Goal: Task Accomplishment & Management: Complete application form

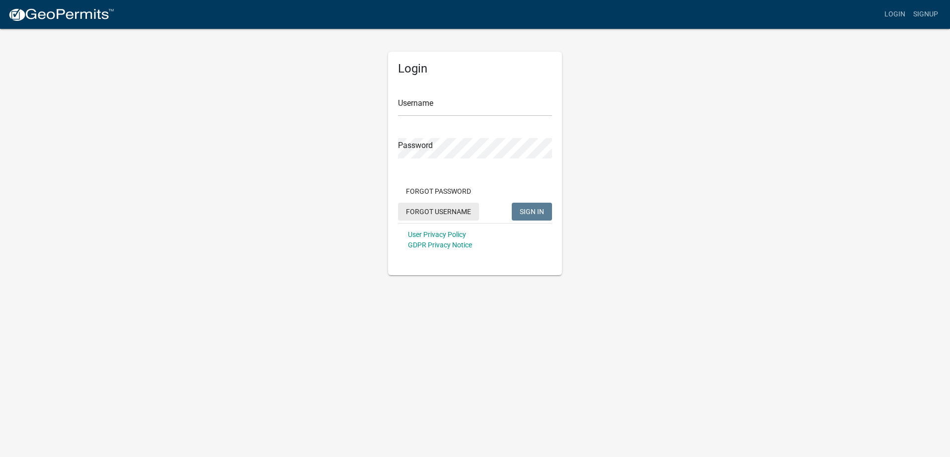
click at [429, 212] on button "Forgot Username" at bounding box center [438, 212] width 81 height 18
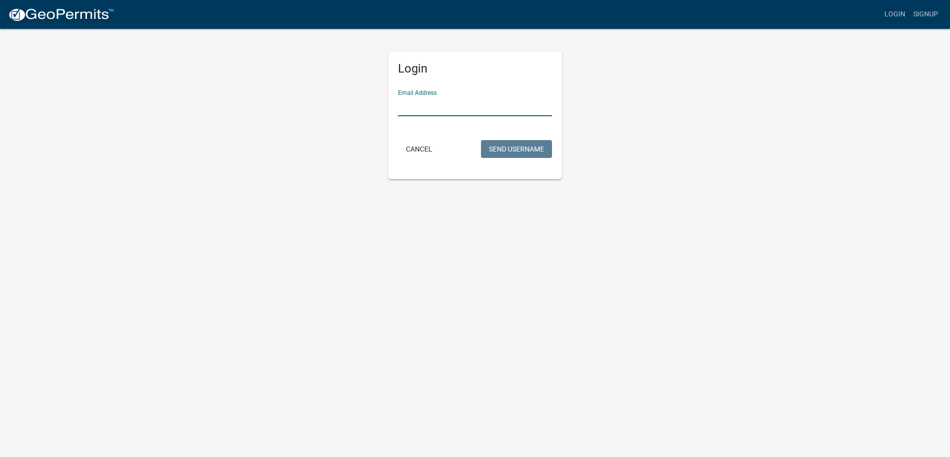
click at [438, 109] on input "Email Address" at bounding box center [475, 106] width 154 height 20
type input "[PERSON_NAME][EMAIL_ADDRESS][PERSON_NAME][DOMAIN_NAME]"
click at [518, 143] on button "Send Username" at bounding box center [516, 149] width 71 height 18
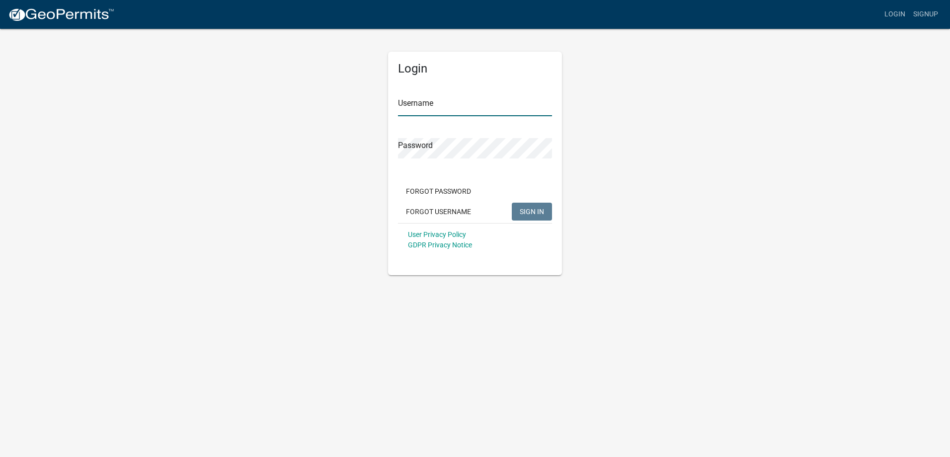
click at [463, 110] on input "Username" at bounding box center [475, 106] width 154 height 20
type input "coehlke"
click at [512, 203] on button "SIGN IN" at bounding box center [532, 212] width 40 height 18
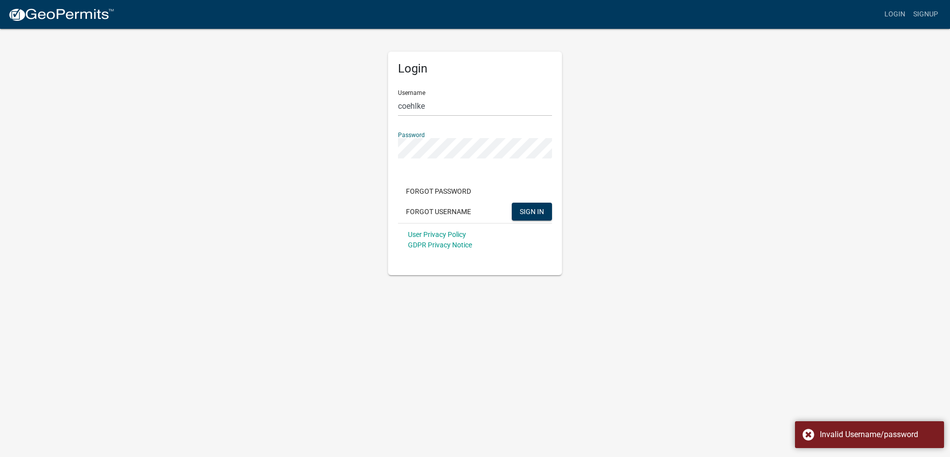
click at [512, 203] on button "SIGN IN" at bounding box center [532, 212] width 40 height 18
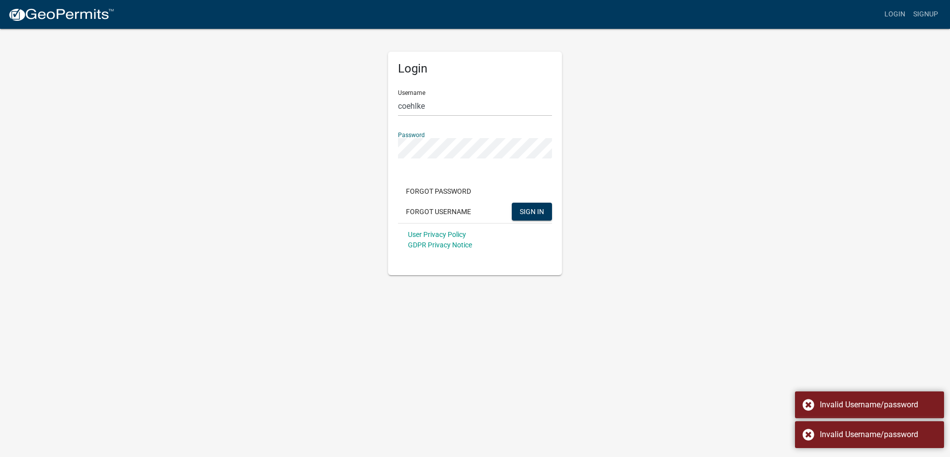
click at [512, 203] on button "SIGN IN" at bounding box center [532, 212] width 40 height 18
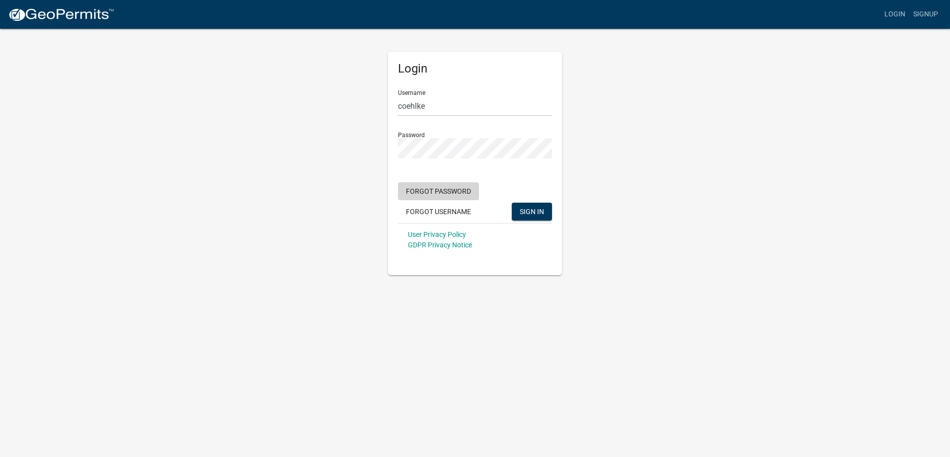
click at [451, 189] on button "Forgot Password" at bounding box center [438, 191] width 81 height 18
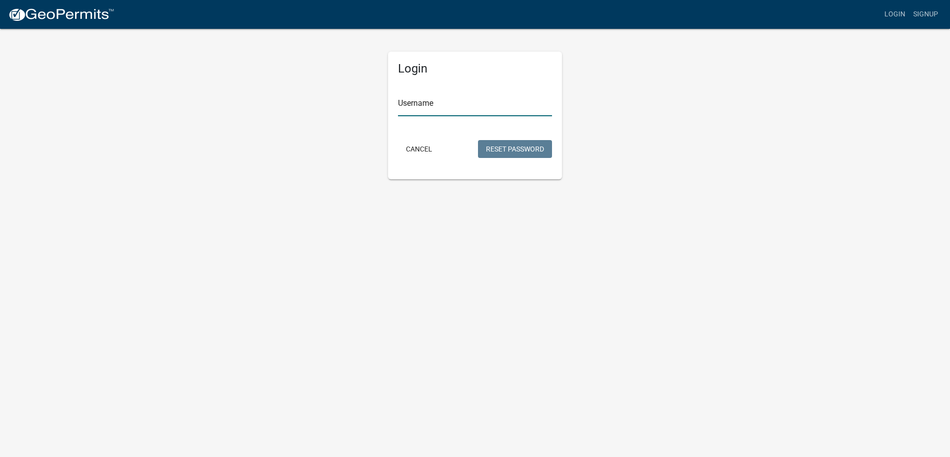
click at [451, 104] on input "Username" at bounding box center [475, 106] width 154 height 20
type input "coehlke"
click at [542, 144] on button "Reset Password" at bounding box center [515, 149] width 74 height 18
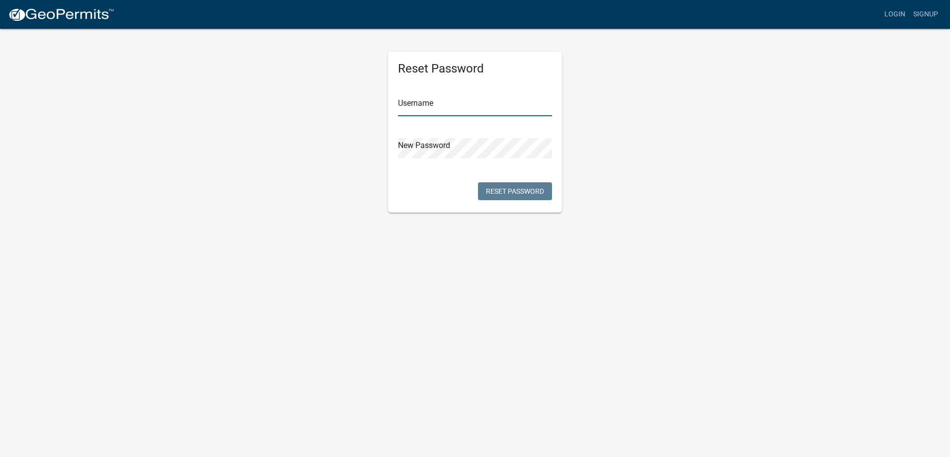
click at [434, 111] on input "text" at bounding box center [475, 106] width 154 height 20
type input "coehlke"
click at [498, 188] on button "Reset Password" at bounding box center [515, 191] width 74 height 18
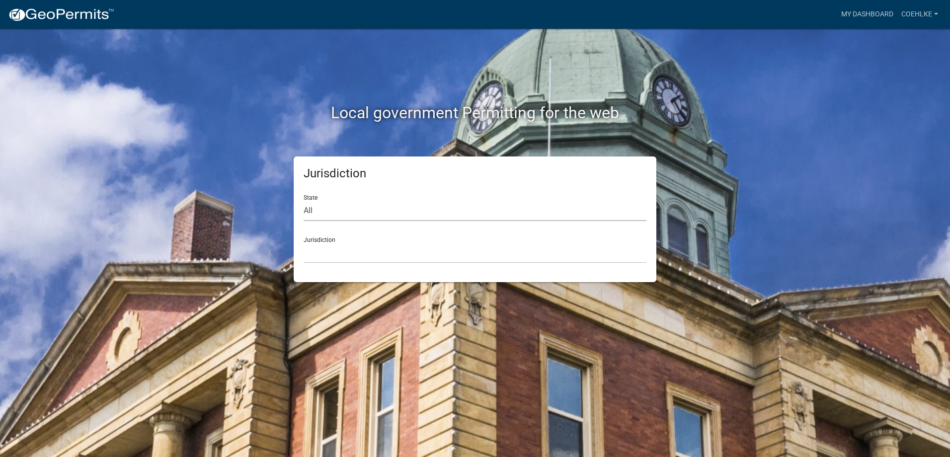
click at [313, 209] on select "All Colorado Georgia Indiana Iowa Kansas Minnesota Ohio South Carolina Wisconsin" at bounding box center [475, 211] width 343 height 20
select select "Minnesota"
click at [304, 201] on select "All Colorado Georgia Indiana Iowa Kansas Minnesota Ohio South Carolina Wisconsin" at bounding box center [475, 211] width 343 height 20
click at [331, 235] on div "Jurisdiction Becker County, Minnesota Benton County, Minnesota Carlton County, …" at bounding box center [475, 246] width 343 height 34
click at [332, 246] on select "Becker County, Minnesota Benton County, Minnesota Carlton County, Minnesota Cit…" at bounding box center [475, 253] width 343 height 20
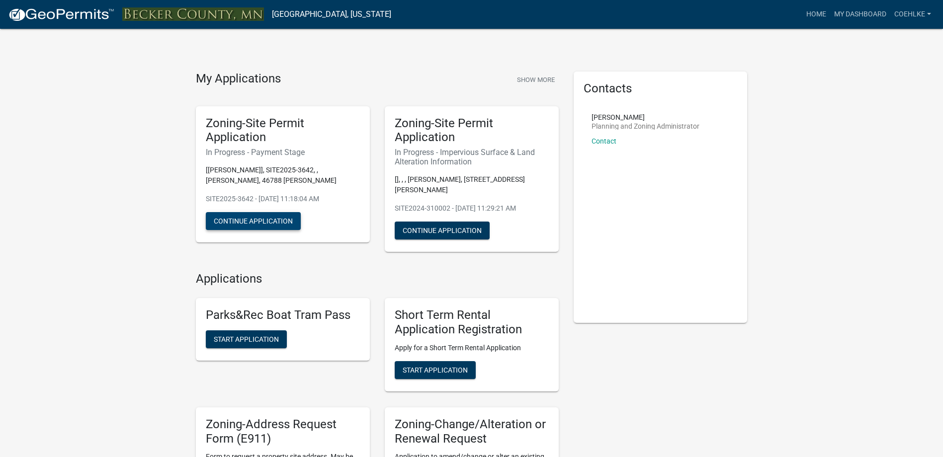
click at [259, 219] on button "Continue Application" at bounding box center [253, 221] width 95 height 18
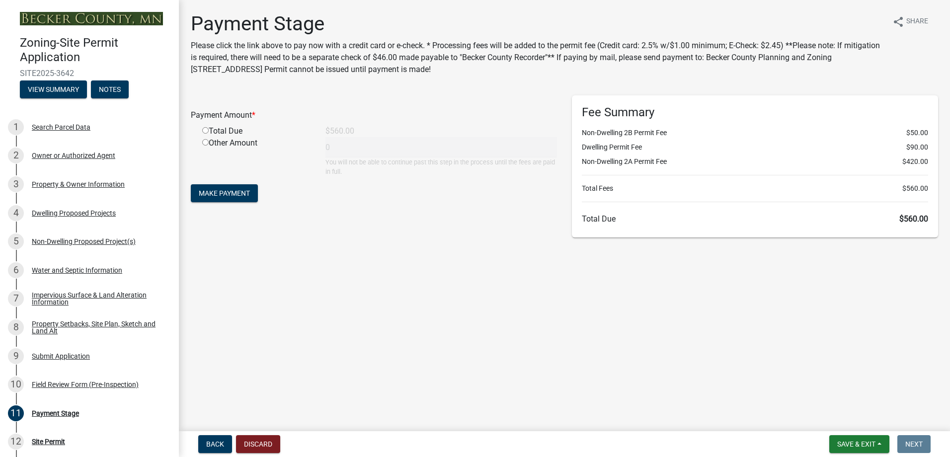
click at [205, 132] on input "radio" at bounding box center [205, 130] width 6 height 6
radio input "true"
type input "560"
click at [214, 191] on span "Make Payment" at bounding box center [224, 193] width 51 height 8
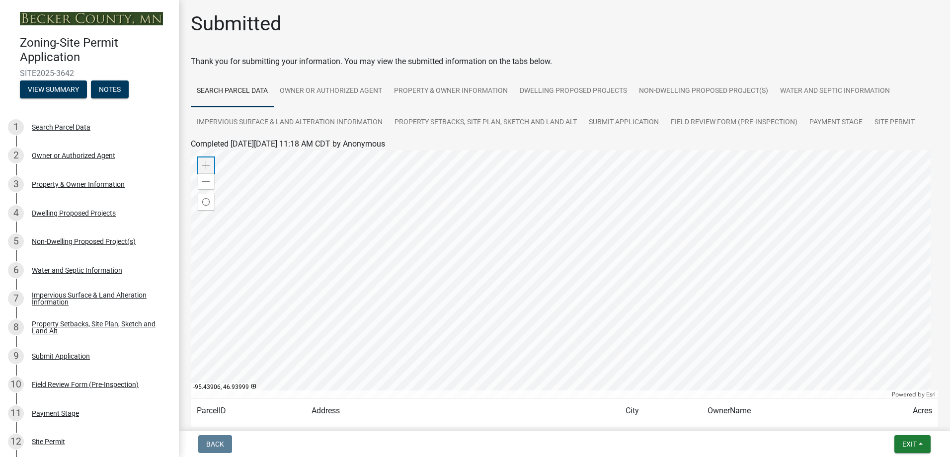
click at [207, 160] on div "Zoom in" at bounding box center [206, 166] width 16 height 16
click at [529, 302] on div at bounding box center [564, 274] width 747 height 248
click at [529, 265] on div at bounding box center [564, 274] width 747 height 248
click at [207, 201] on span "Find my location" at bounding box center [206, 202] width 8 height 8
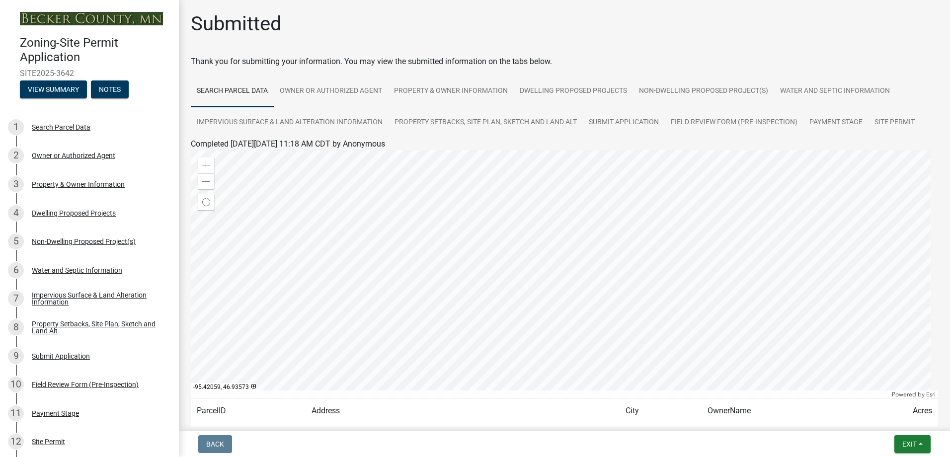
click at [531, 269] on div at bounding box center [564, 274] width 747 height 248
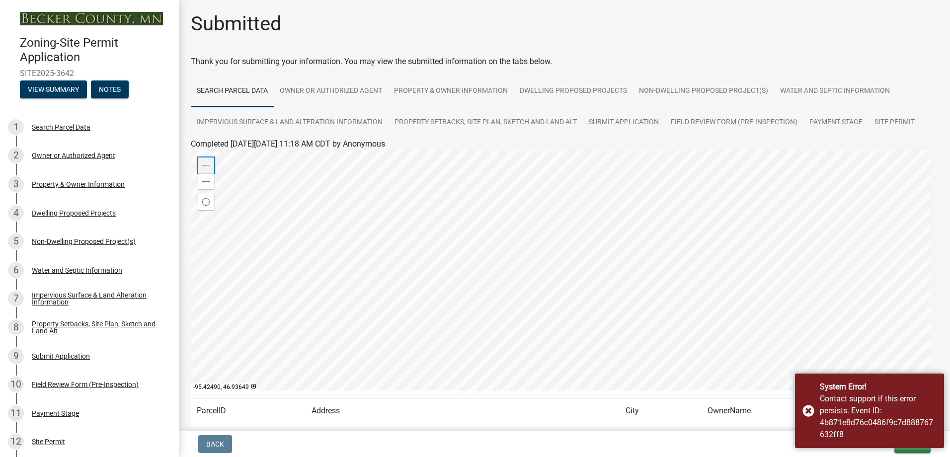
click at [204, 168] on span at bounding box center [206, 166] width 8 height 8
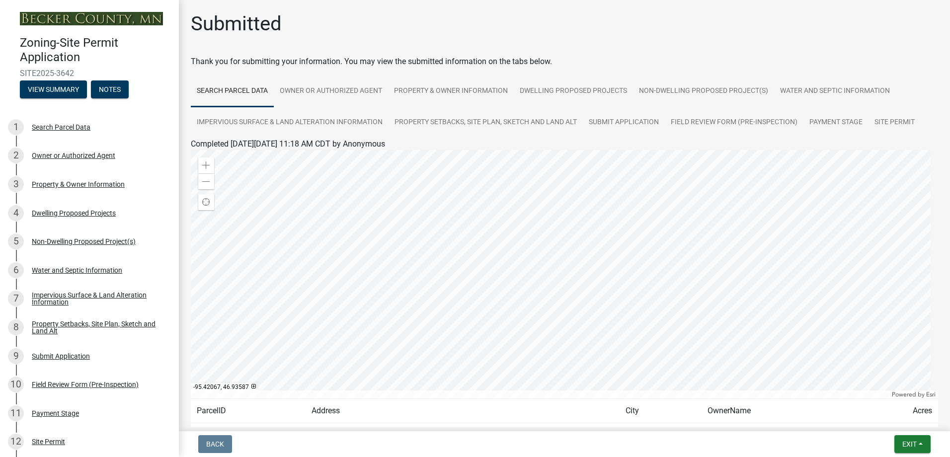
click at [489, 235] on div at bounding box center [564, 274] width 747 height 248
click at [207, 181] on span at bounding box center [206, 182] width 8 height 8
